Goal: Find specific page/section: Find specific page/section

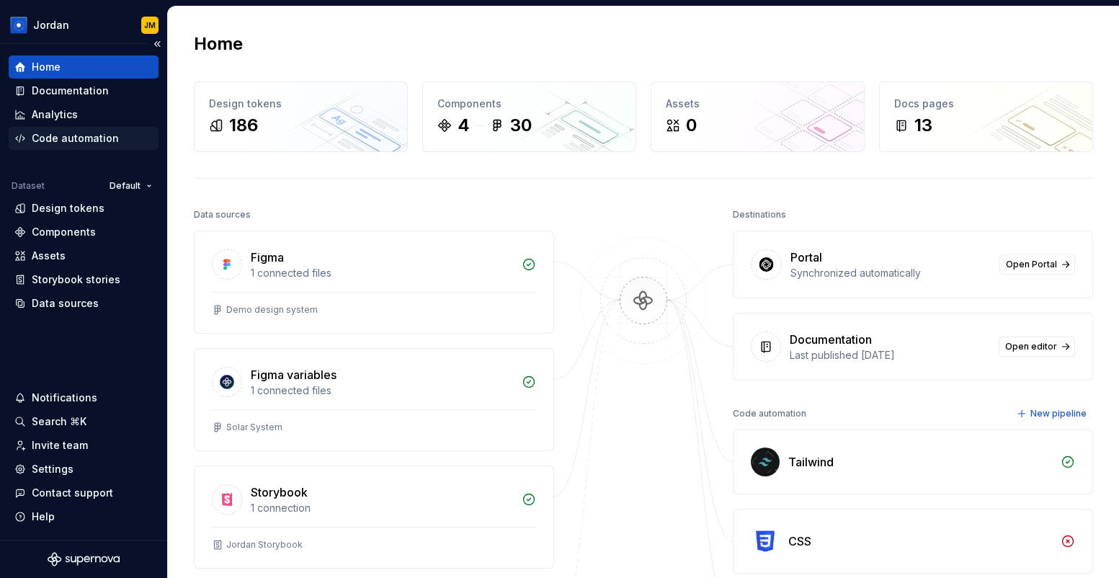
click at [79, 140] on div "Code automation" at bounding box center [75, 138] width 87 height 14
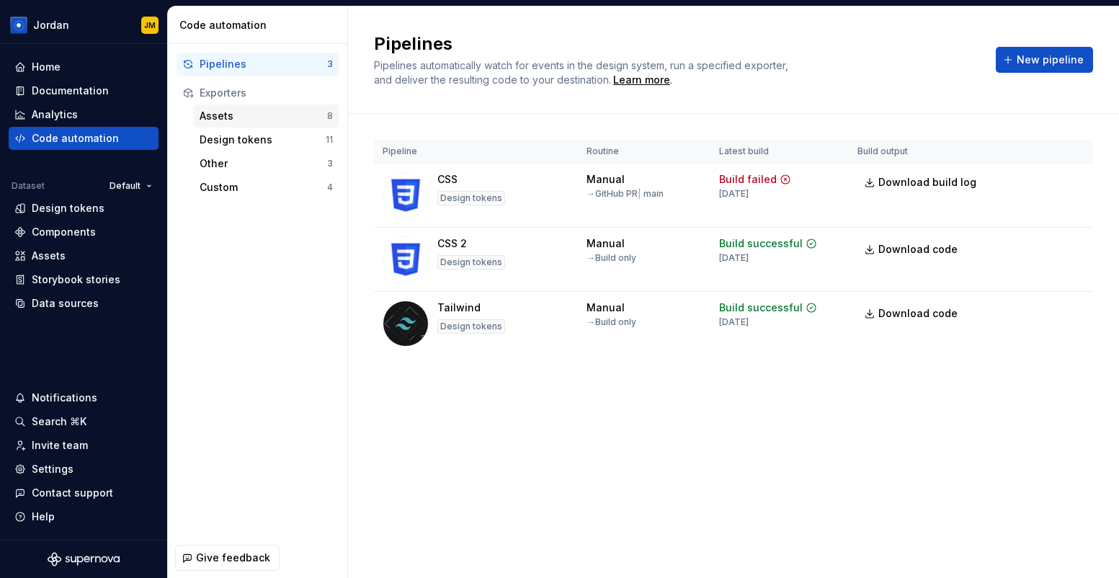
click at [262, 117] on div "Assets" at bounding box center [264, 116] width 128 height 14
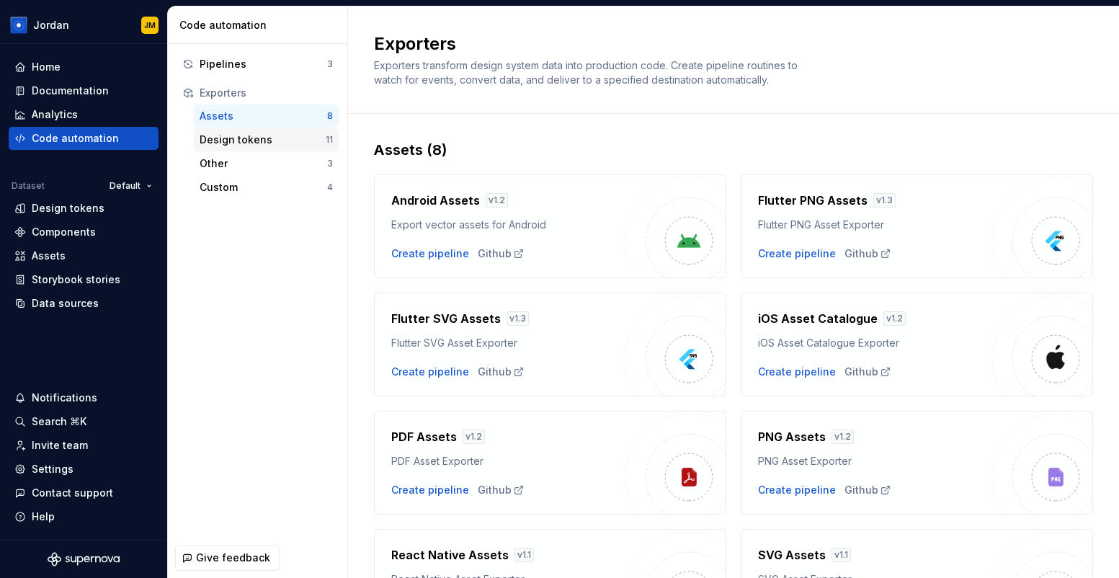
click at [275, 141] on div "Design tokens" at bounding box center [263, 140] width 126 height 14
